Goal: Navigation & Orientation: Find specific page/section

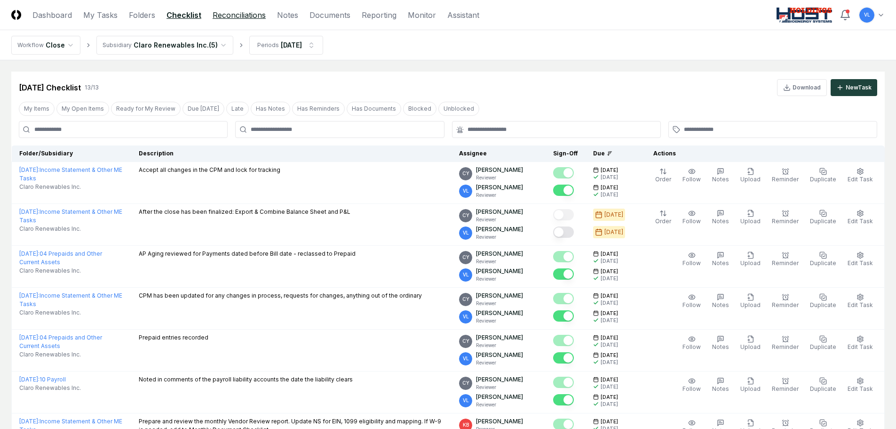
click at [244, 17] on link "Reconciliations" at bounding box center [239, 14] width 53 height 11
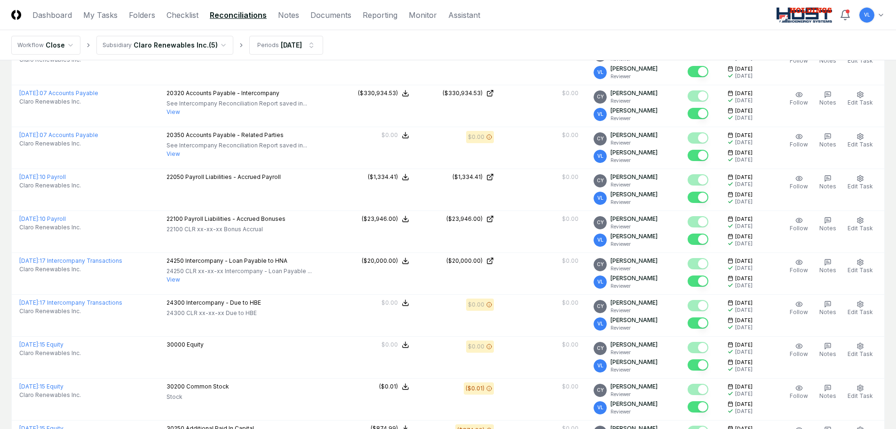
scroll to position [1083, 0]
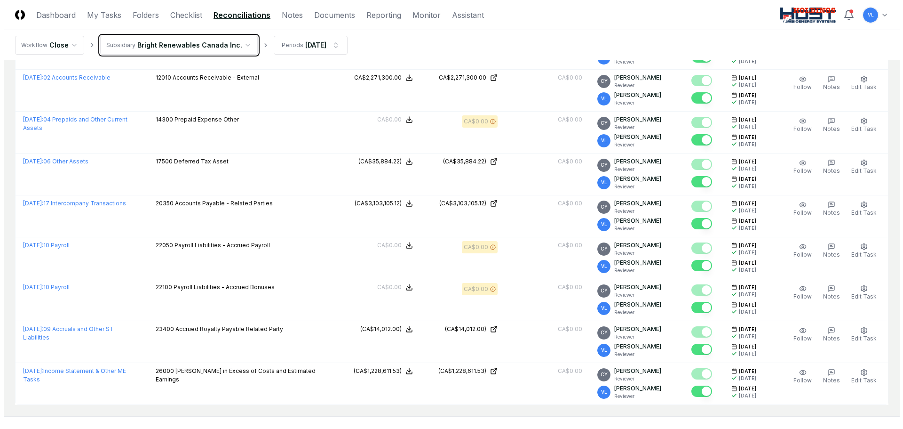
scroll to position [464, 0]
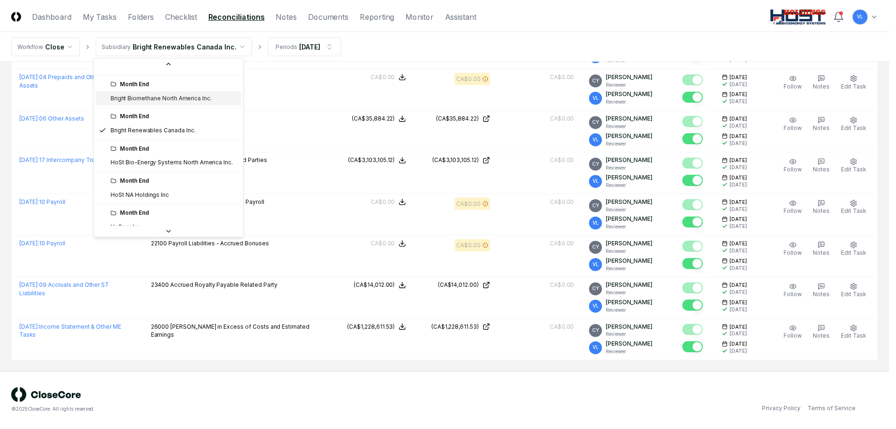
scroll to position [107, 0]
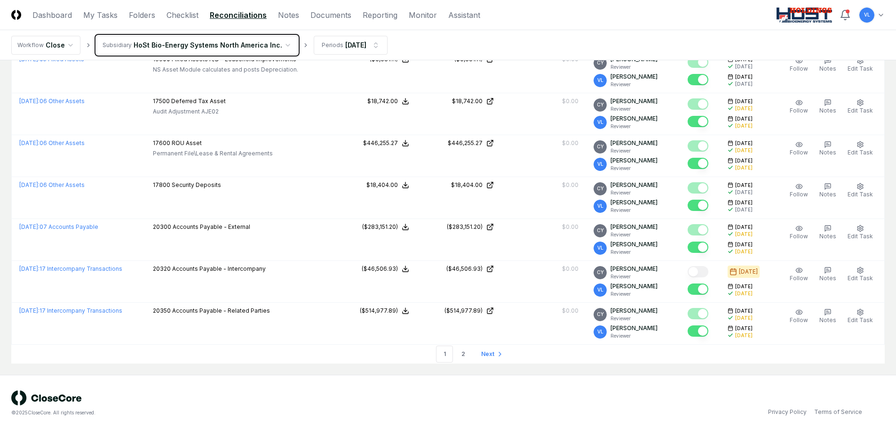
scroll to position [1972, 0]
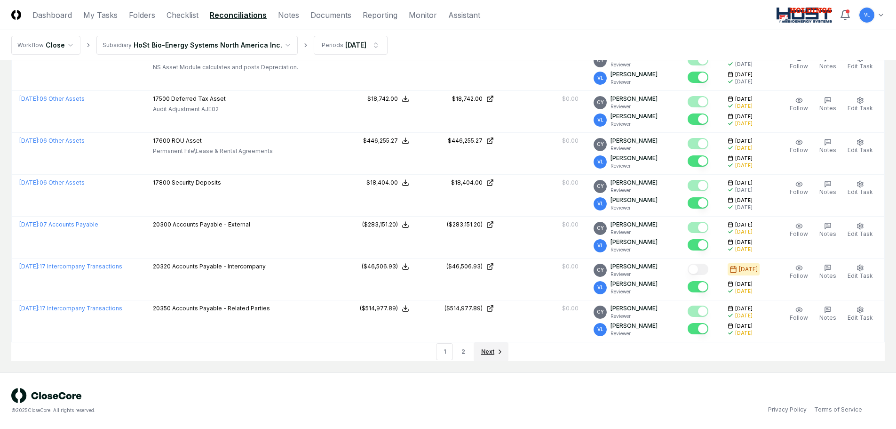
click at [485, 350] on span "Next" at bounding box center [487, 351] width 13 height 8
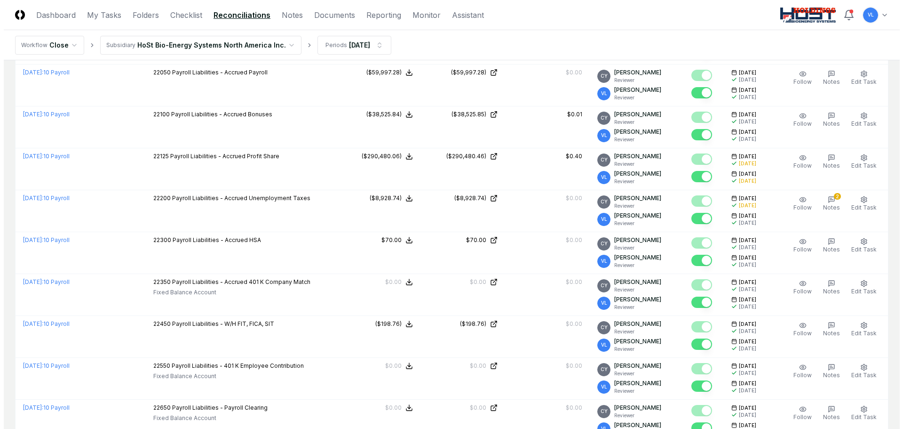
scroll to position [58, 0]
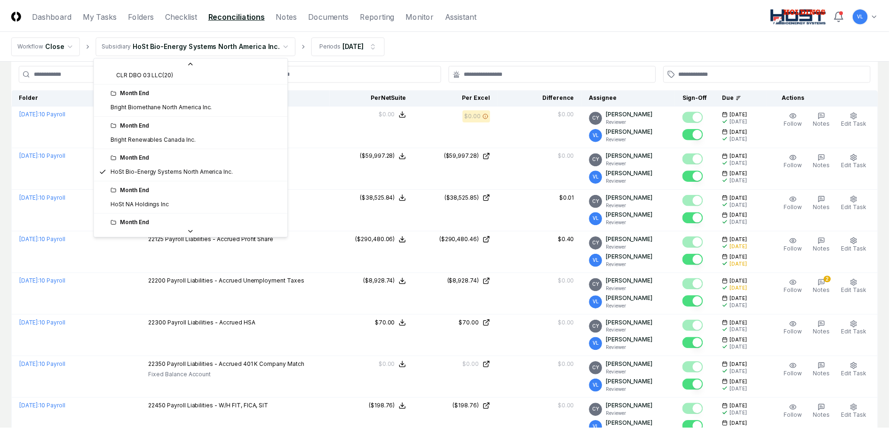
scroll to position [101, 0]
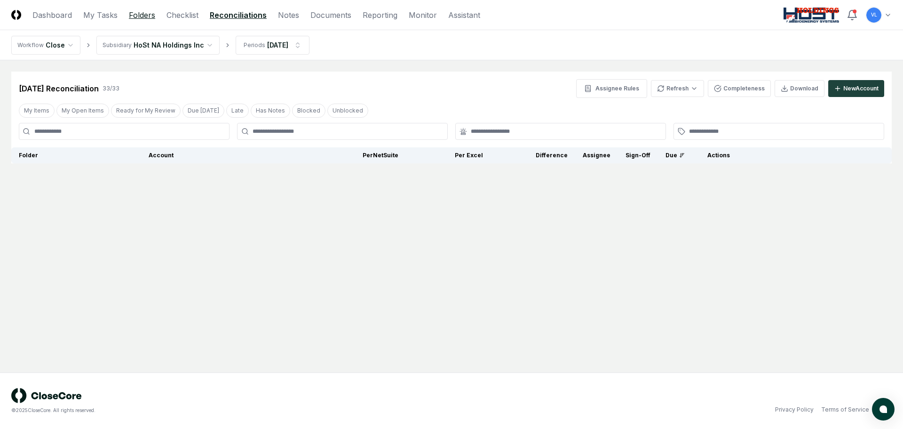
click at [142, 16] on link "Folders" at bounding box center [142, 14] width 26 height 11
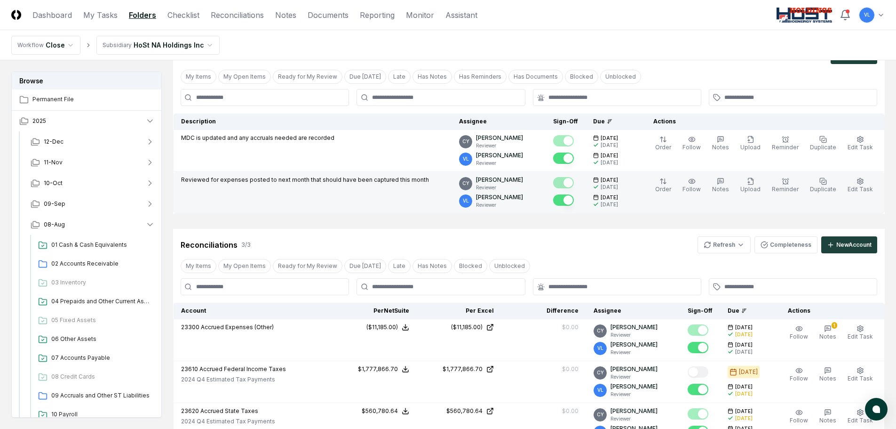
scroll to position [94, 0]
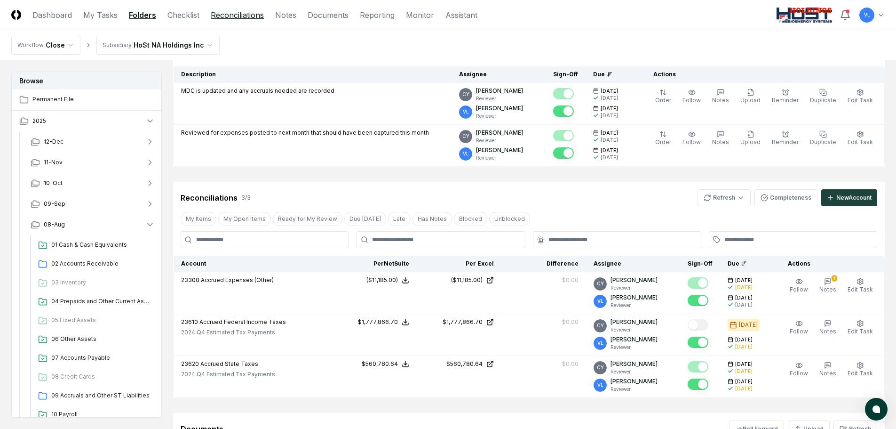
click at [246, 17] on link "Reconciliations" at bounding box center [237, 14] width 53 height 11
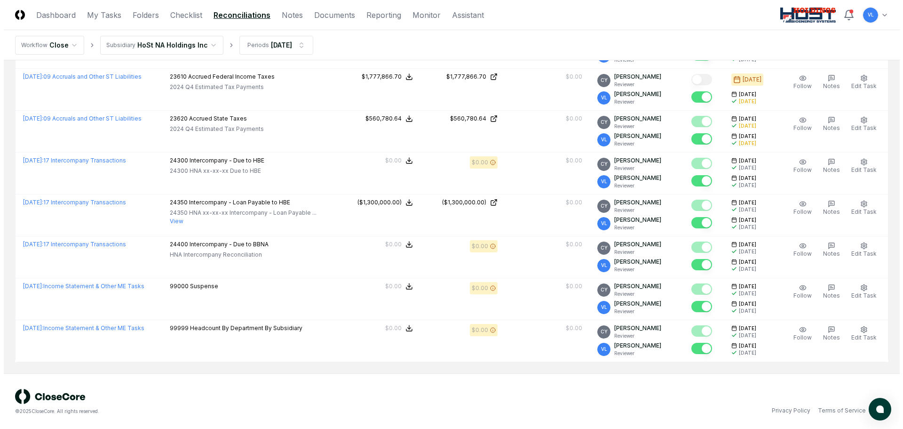
scroll to position [1217, 0]
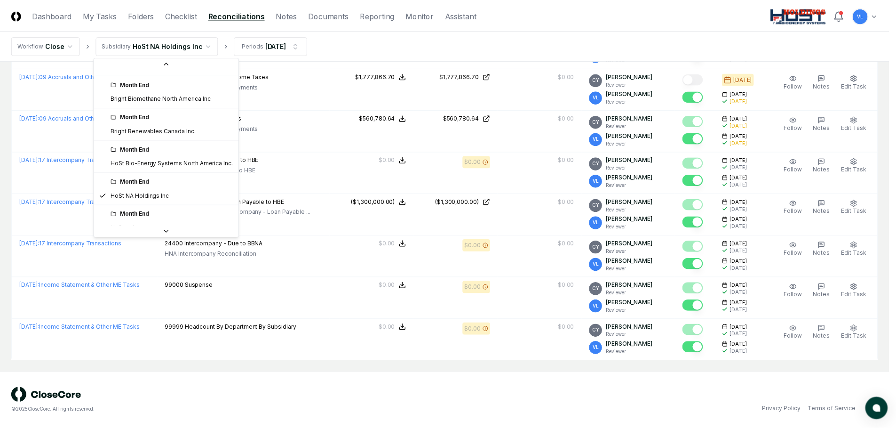
scroll to position [101, 0]
